Goal: Communication & Community: Answer question/provide support

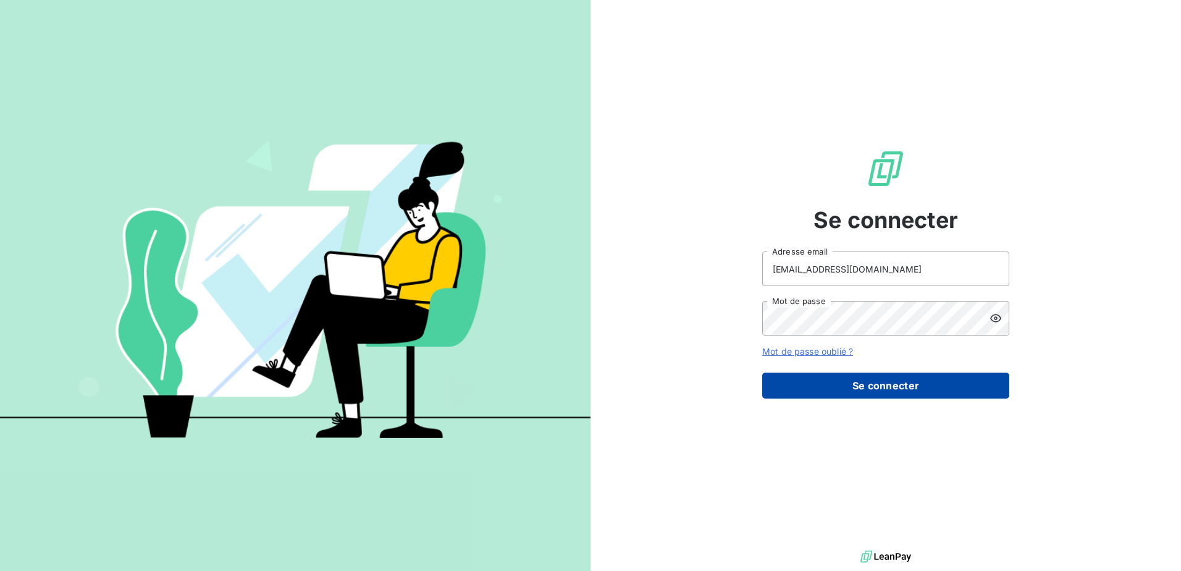
click at [867, 384] on button "Se connecter" at bounding box center [885, 385] width 247 height 26
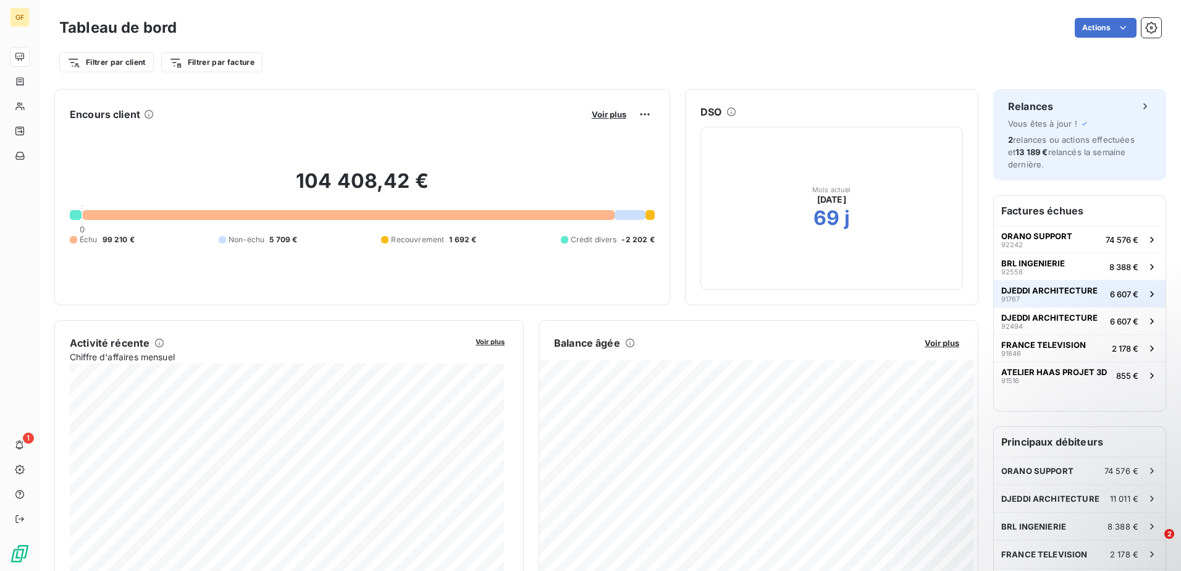
click at [1034, 304] on button "DJEDDI ARCHITECTURE 91767 6 607 €" at bounding box center [1080, 293] width 172 height 27
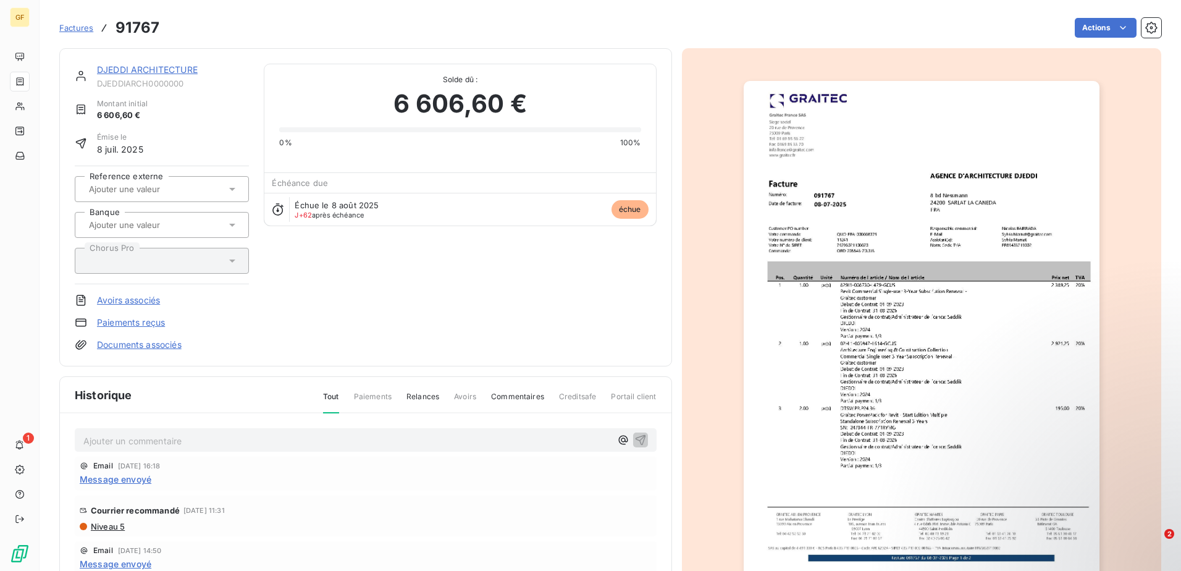
click at [340, 202] on span "Échue le 8 août 2025" at bounding box center [337, 205] width 84 height 10
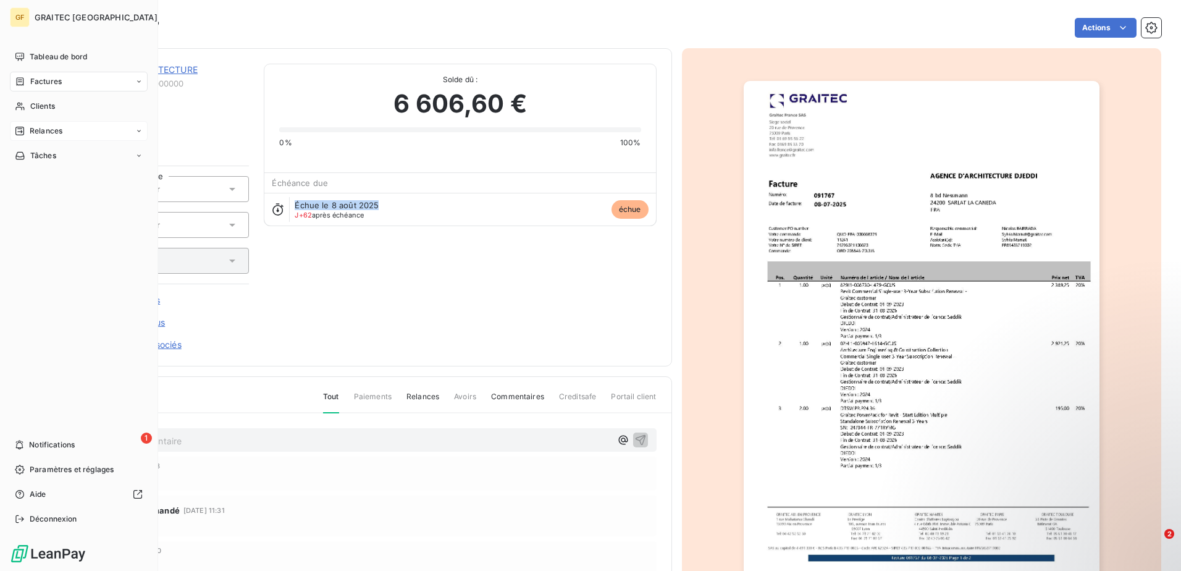
drag, startPoint x: 38, startPoint y: 56, endPoint x: 43, endPoint y: 123, distance: 66.9
click at [43, 123] on nav "Tableau de bord Factures Clients Relances Tâches" at bounding box center [79, 106] width 138 height 119
click at [41, 131] on span "Relances" at bounding box center [46, 130] width 33 height 11
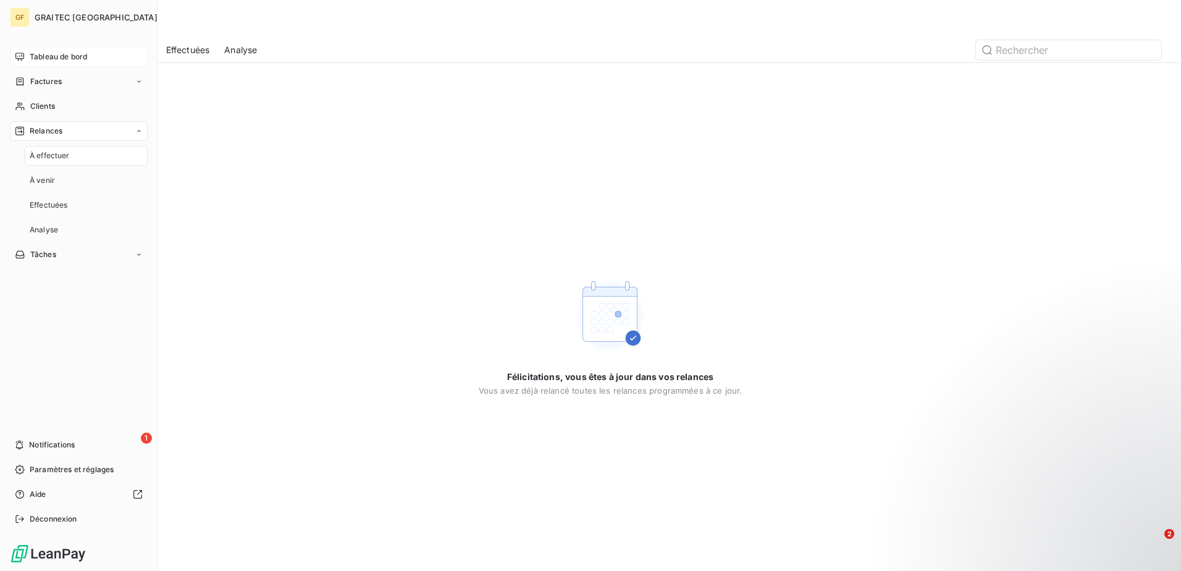
click at [47, 51] on span "Tableau de bord" at bounding box center [58, 56] width 57 height 11
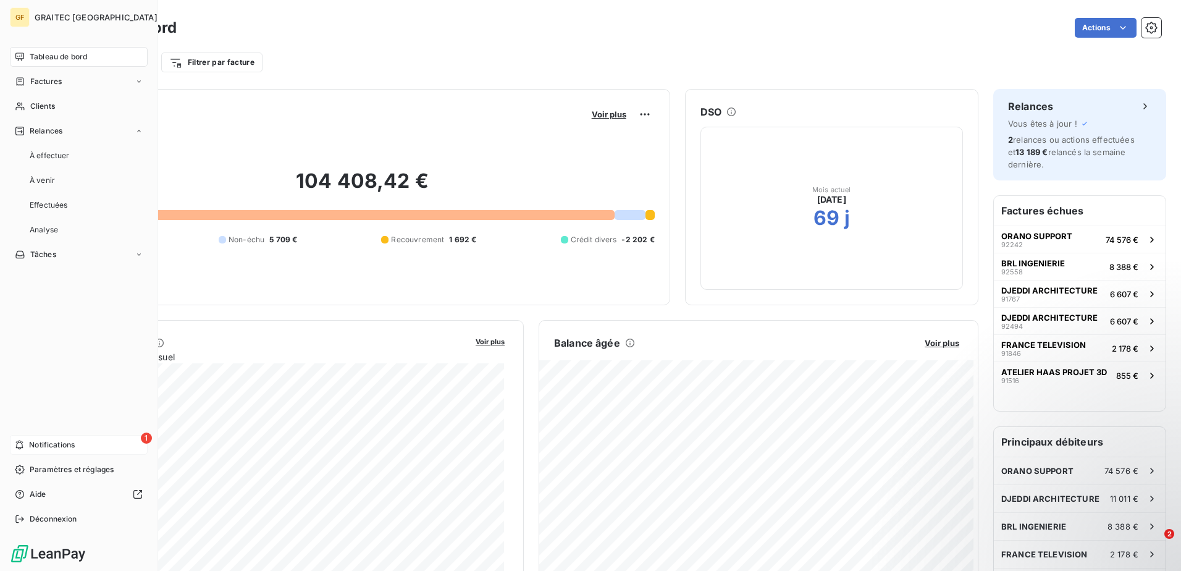
click at [75, 440] on span "Notifications" at bounding box center [52, 444] width 46 height 11
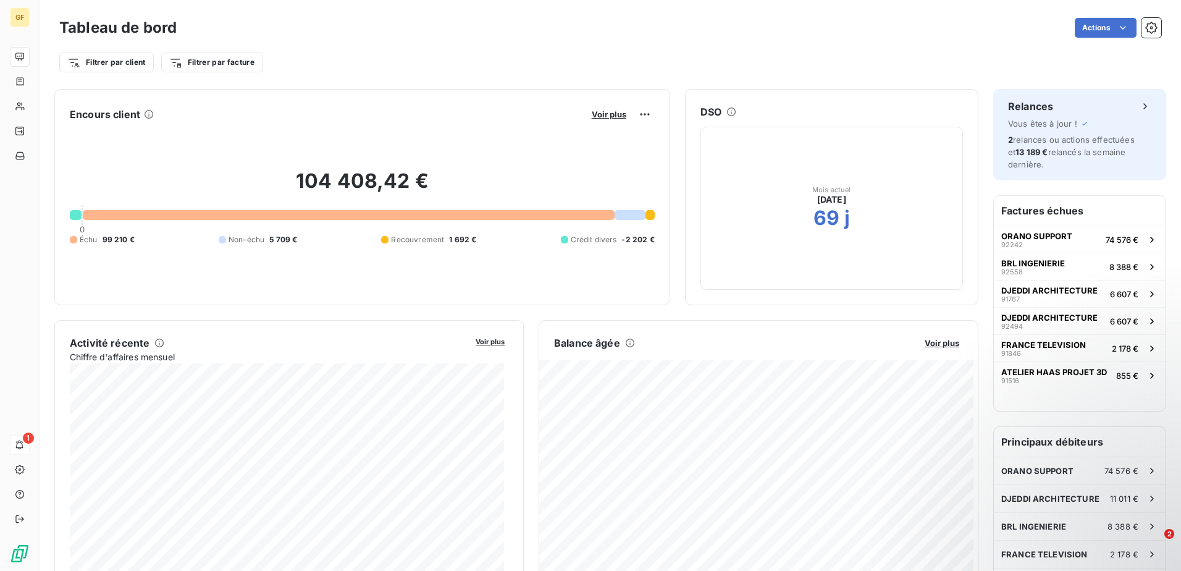
drag, startPoint x: 480, startPoint y: 19, endPoint x: 23, endPoint y: 441, distance: 622.8
click at [23, 441] on div "1" at bounding box center [20, 445] width 20 height 20
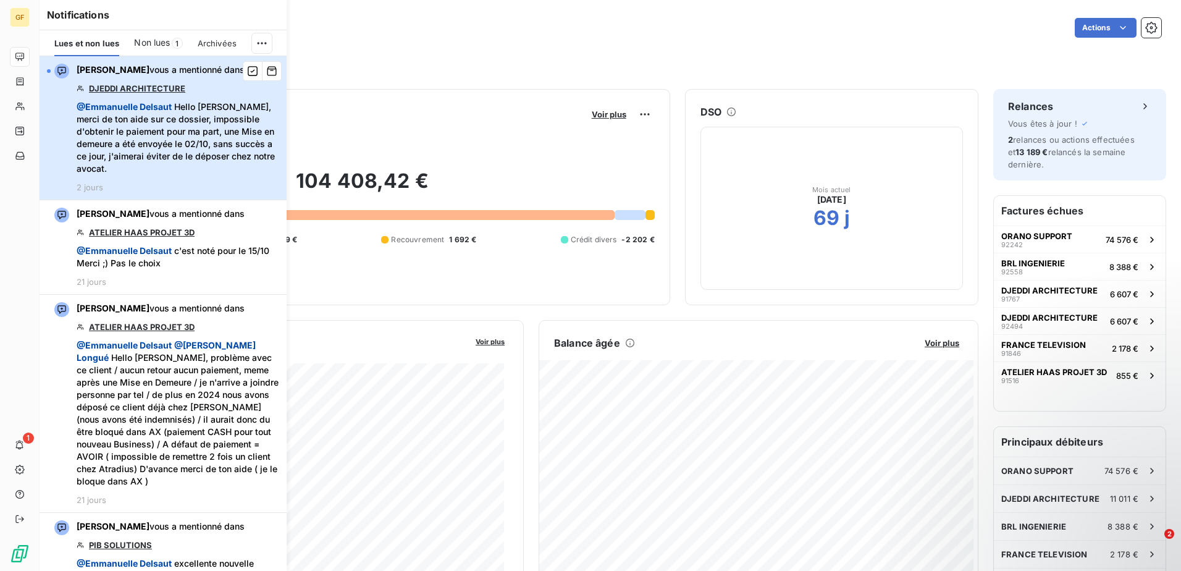
click at [198, 138] on span "@ [PERSON_NAME] Hello [PERSON_NAME], merci de ton aide sur ce dossier, impossib…" at bounding box center [178, 138] width 203 height 74
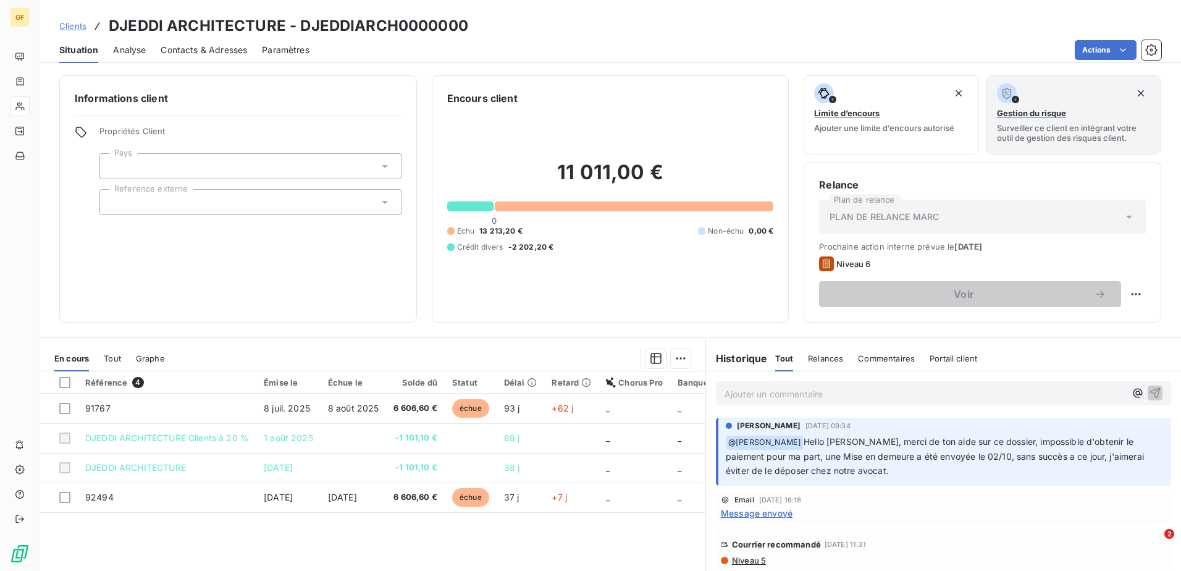
click at [135, 23] on h3 "DJEDDI ARCHITECTURE - DJEDDIARCH0000000" at bounding box center [288, 26] width 359 height 22
click at [219, 20] on h3 "DJEDDI ARCHITECTURE - DJEDDIARCH0000000" at bounding box center [288, 26] width 359 height 22
copy h3 "DJEDDI ARCHITECTURE"
click at [897, 387] on p "Ajouter un commentaire ﻿" at bounding box center [924, 393] width 401 height 15
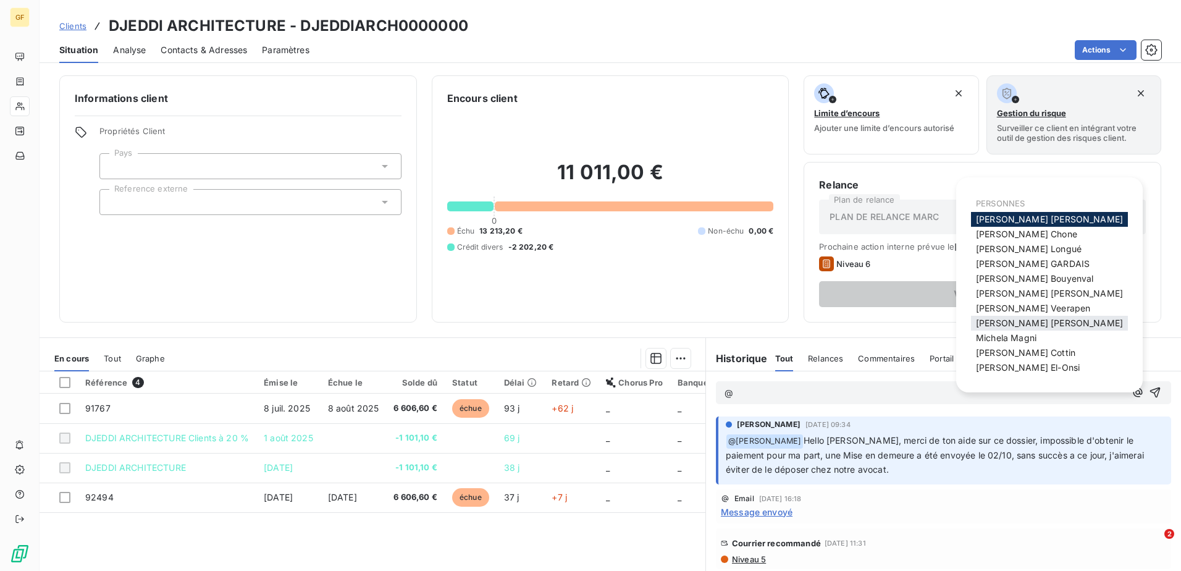
drag, startPoint x: 1023, startPoint y: 324, endPoint x: 834, endPoint y: 377, distance: 195.7
click at [1022, 324] on span "[PERSON_NAME]" at bounding box center [1049, 322] width 147 height 10
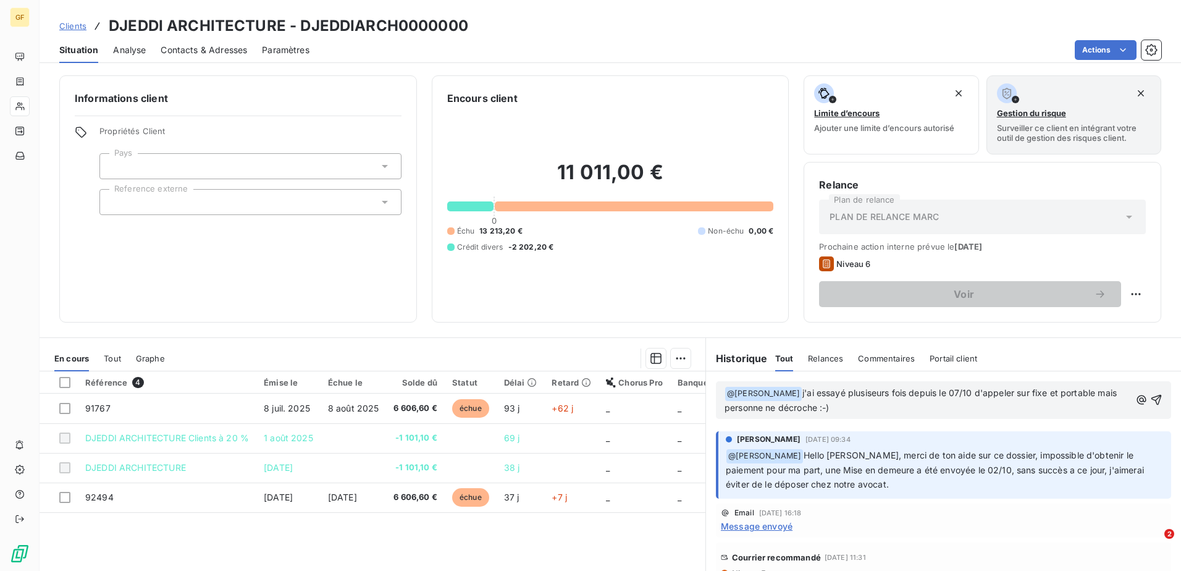
drag, startPoint x: 846, startPoint y: 385, endPoint x: 847, endPoint y: 400, distance: 14.8
click at [1070, 405] on p "﻿ @ [PERSON_NAME] ﻿ j'ai essayé plusieurs fois depuis le 07/10 d'appeler sur fi…" at bounding box center [927, 400] width 406 height 29
click at [1150, 401] on icon "button" at bounding box center [1156, 399] width 12 height 12
